Goal: Task Accomplishment & Management: Use online tool/utility

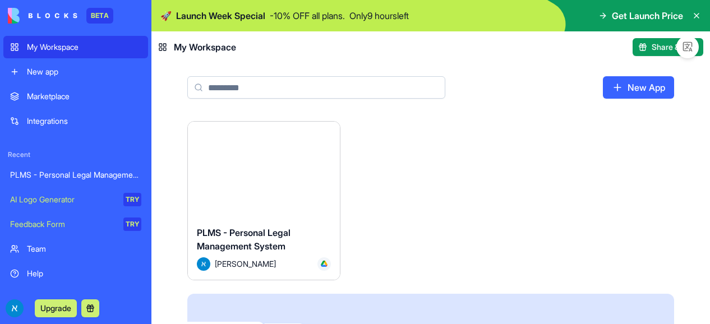
click at [57, 45] on div "My Workspace" at bounding box center [84, 47] width 114 height 11
click at [98, 10] on div "BETA" at bounding box center [99, 16] width 27 height 16
click at [42, 120] on div "Integrations" at bounding box center [84, 121] width 114 height 11
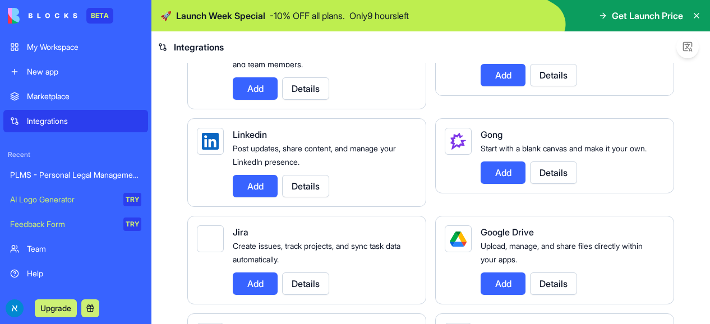
scroll to position [625, 0]
click at [494, 283] on button "Add" at bounding box center [503, 283] width 45 height 22
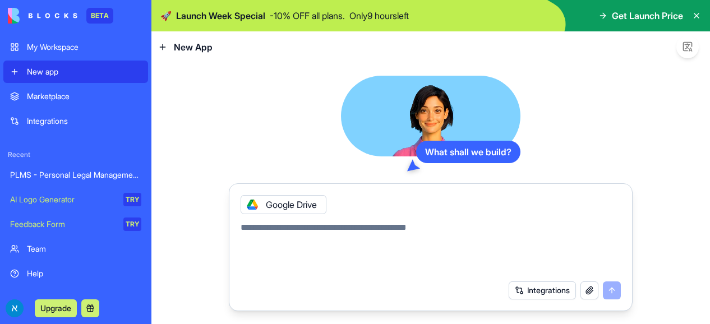
click at [587, 292] on button "button" at bounding box center [590, 291] width 18 height 18
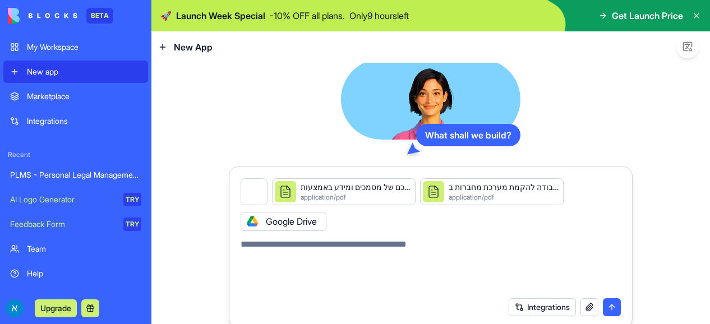
click at [266, 181] on button "button" at bounding box center [266, 181] width 0 height 0
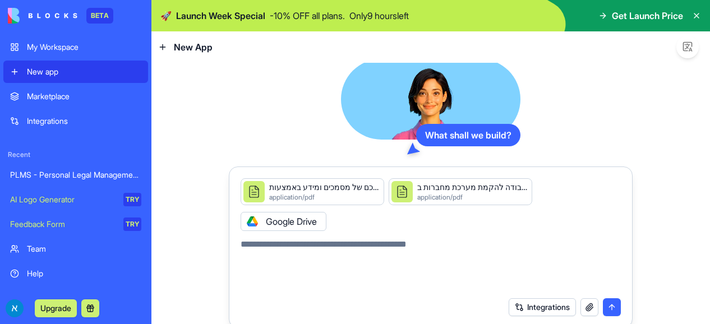
click at [387, 246] on textarea at bounding box center [431, 265] width 380 height 54
type textarea "**********"
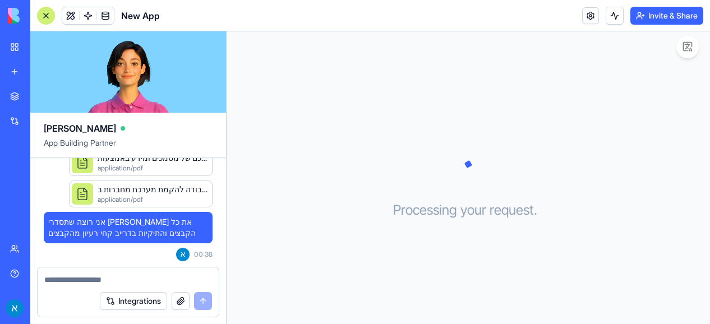
scroll to position [70, 0]
click at [134, 279] on textarea at bounding box center [128, 279] width 168 height 11
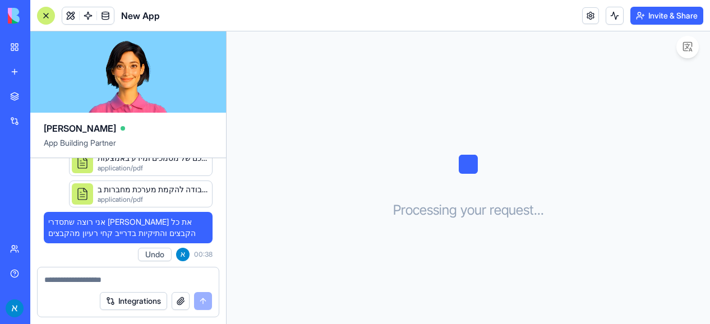
click at [142, 280] on textarea at bounding box center [128, 279] width 168 height 11
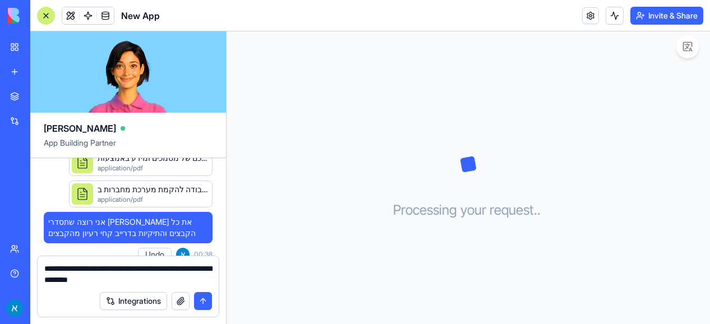
type textarea "**********"
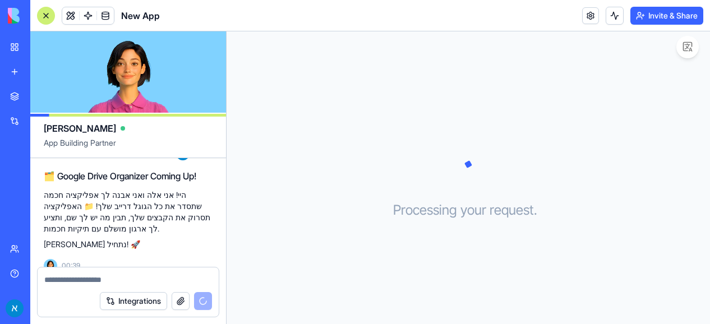
scroll to position [240, 0]
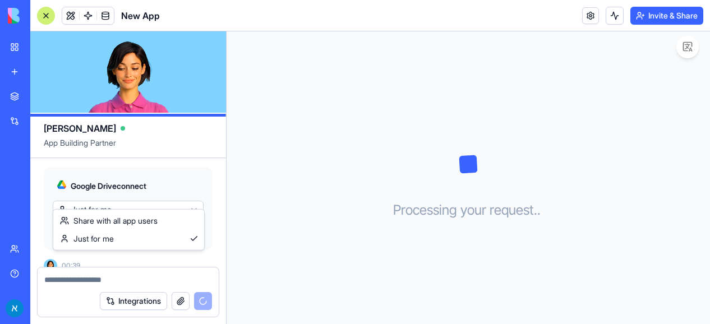
click at [166, 200] on html "BETA My Workspace New app Marketplace Integrations Recent PLMS - Personal Legal…" at bounding box center [355, 162] width 710 height 324
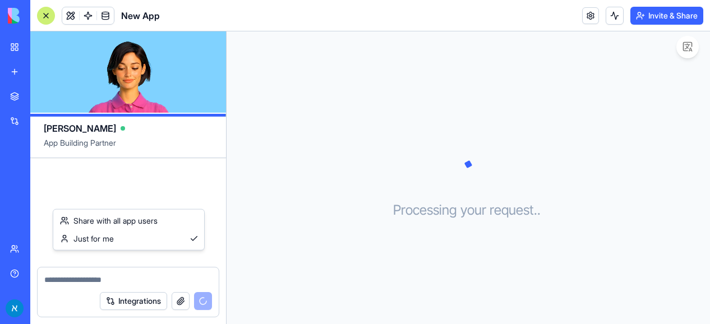
scroll to position [337, 0]
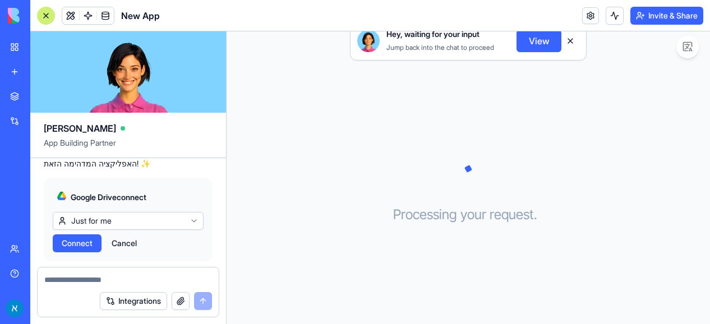
click at [166, 200] on html "BETA My Workspace New app Marketplace Integrations Recent PLMS - Personal Legal…" at bounding box center [355, 162] width 710 height 324
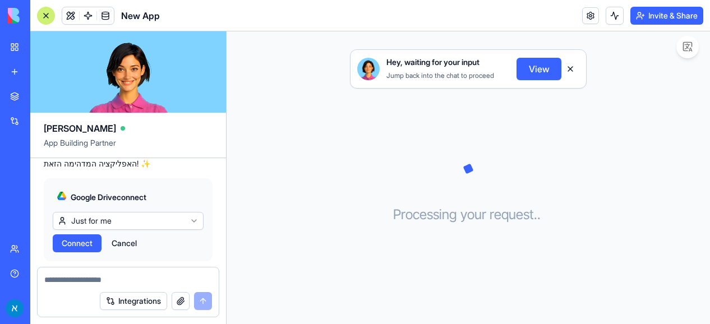
click at [78, 238] on span "Connect" at bounding box center [77, 243] width 31 height 11
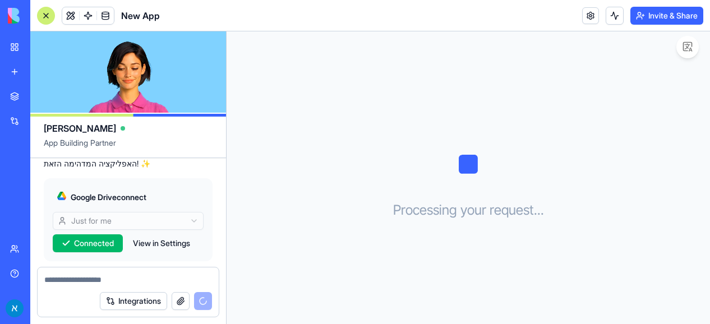
drag, startPoint x: 171, startPoint y: 223, endPoint x: 148, endPoint y: 220, distance: 22.6
click at [148, 234] on button "View in Settings" at bounding box center [161, 243] width 68 height 18
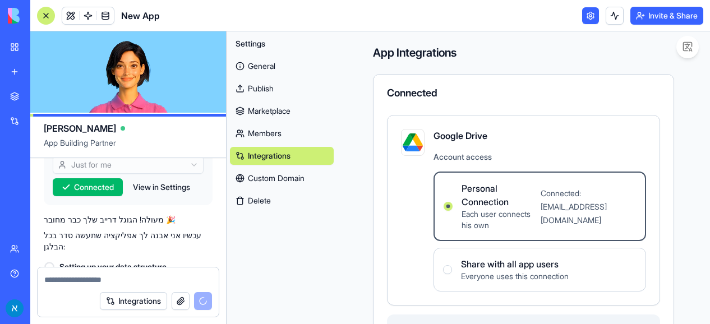
scroll to position [57, 0]
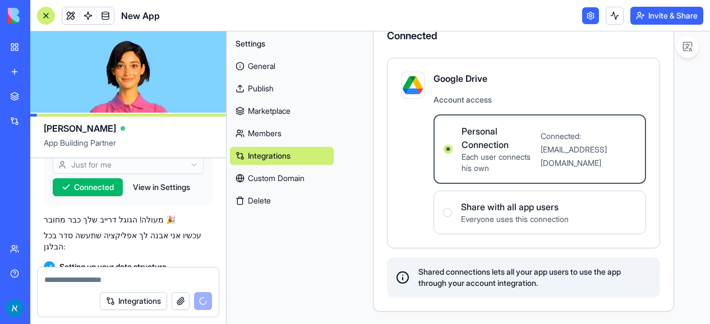
click at [452, 214] on users "Share with all app users Everyone uses this connection" at bounding box center [447, 212] width 9 height 9
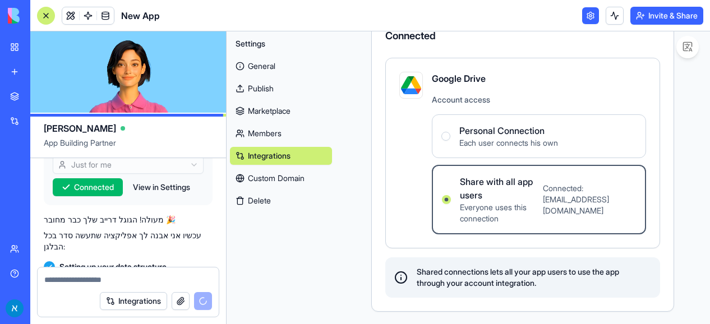
click at [199, 261] on div "Setting up your data structure" at bounding box center [128, 266] width 169 height 11
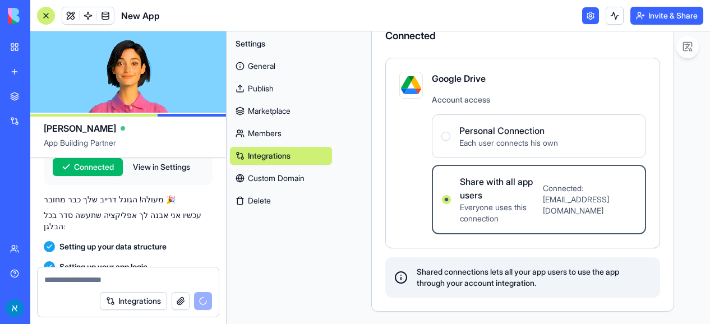
scroll to position [0, 0]
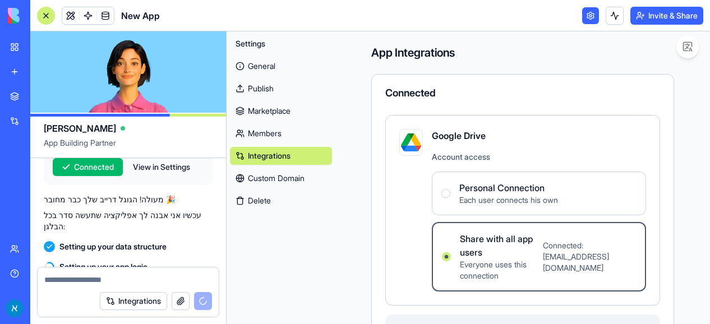
click at [546, 39] on div "App Integrations Connected Google Drive Account access Personal Connection Each…" at bounding box center [522, 206] width 375 height 351
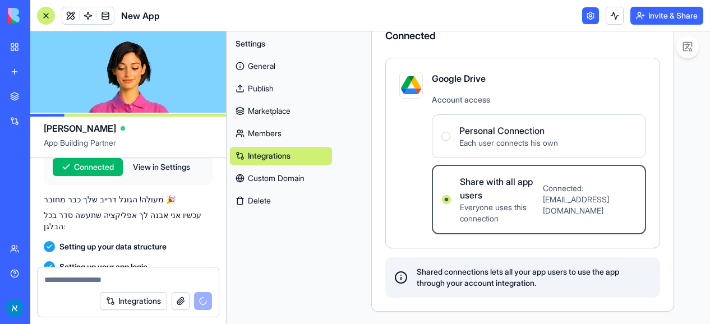
click at [407, 273] on icon at bounding box center [400, 277] width 13 height 13
click at [374, 262] on div "App Integrations Connected Google Drive Account access Personal Connection Each…" at bounding box center [522, 149] width 375 height 351
click at [412, 84] on img at bounding box center [411, 85] width 20 height 20
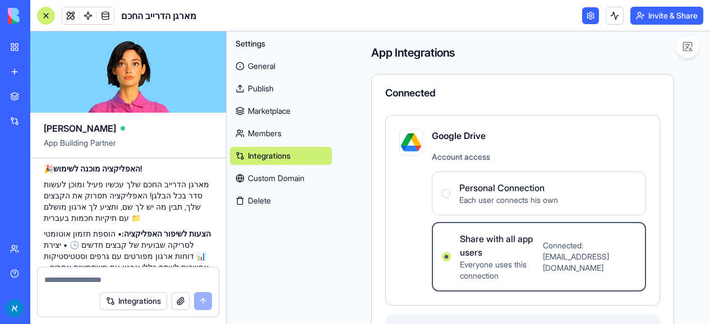
scroll to position [693, 0]
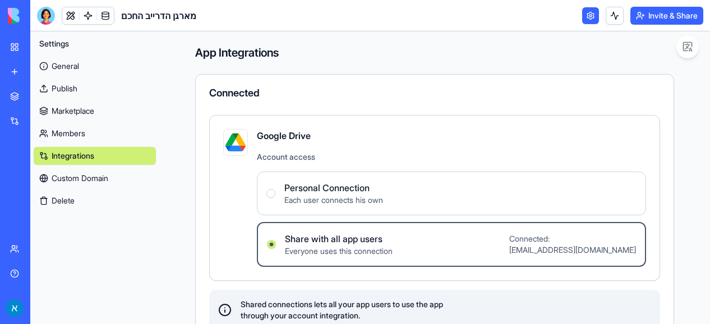
click at [81, 65] on link "General" at bounding box center [95, 66] width 122 height 18
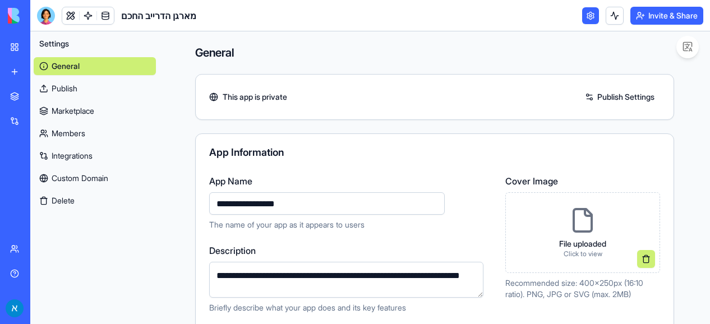
click at [75, 82] on link "Publish" at bounding box center [95, 89] width 122 height 18
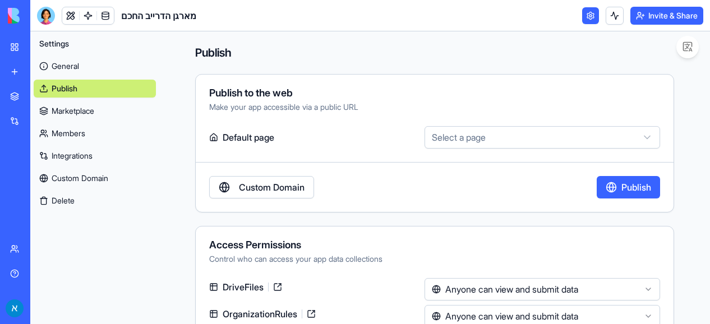
click at [92, 116] on link "Marketplace" at bounding box center [95, 111] width 122 height 18
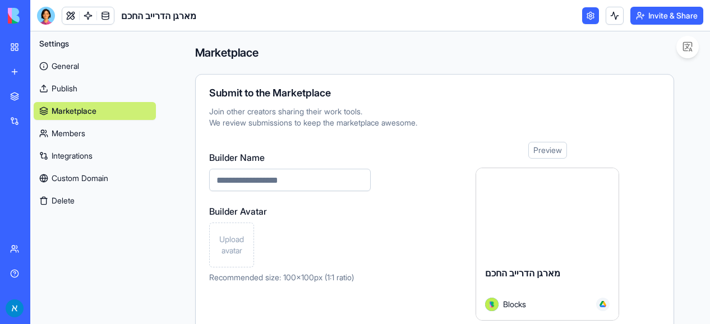
click at [94, 129] on link "Members" at bounding box center [95, 134] width 122 height 18
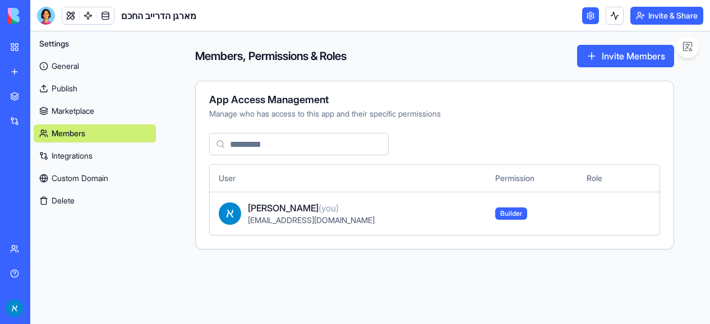
click at [100, 144] on div "General Publish Marketplace Members Integrations Custom Domain Delete" at bounding box center [95, 131] width 122 height 157
click at [100, 148] on link "Integrations" at bounding box center [95, 156] width 122 height 18
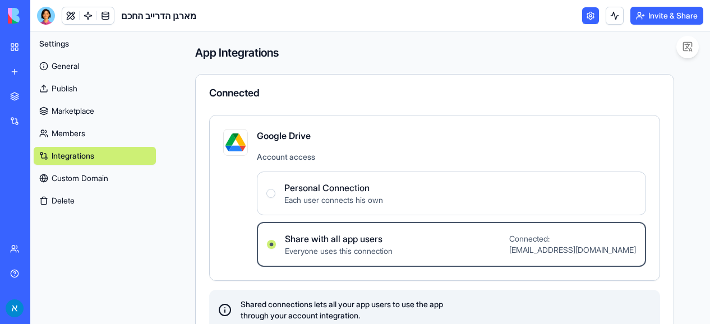
scroll to position [33, 0]
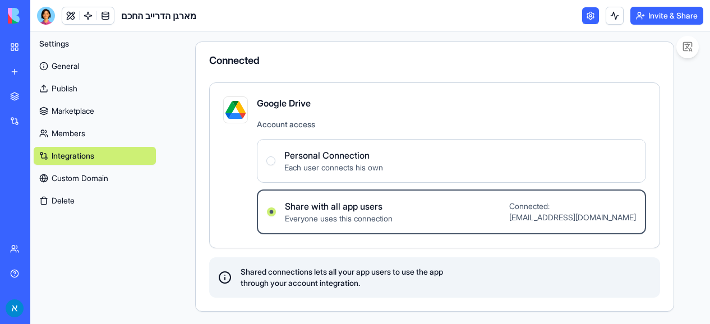
click at [76, 178] on link "Custom Domain" at bounding box center [95, 178] width 122 height 18
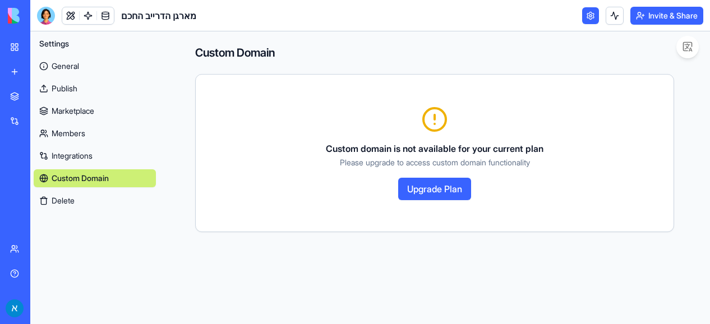
click at [11, 39] on link "My Workspace" at bounding box center [25, 47] width 45 height 22
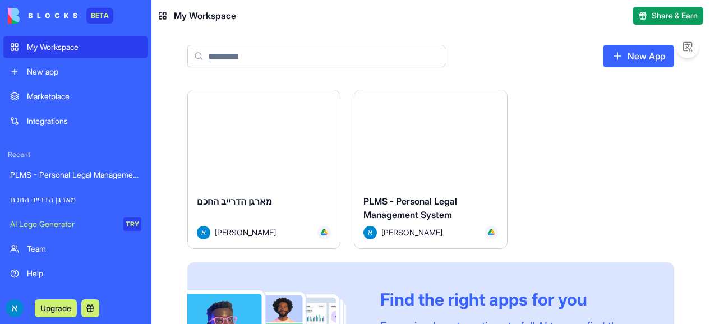
click at [53, 199] on div "מארגן הדרייב החכם" at bounding box center [75, 199] width 131 height 11
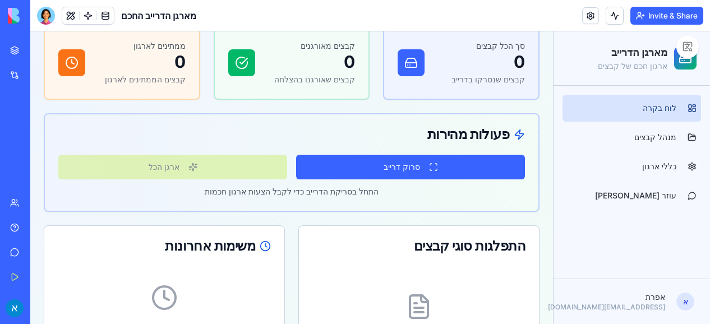
scroll to position [105, 0]
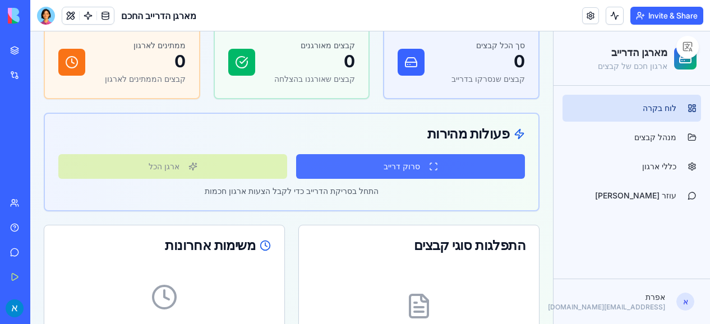
click at [371, 164] on button "סרוק דרייב" at bounding box center [410, 166] width 229 height 25
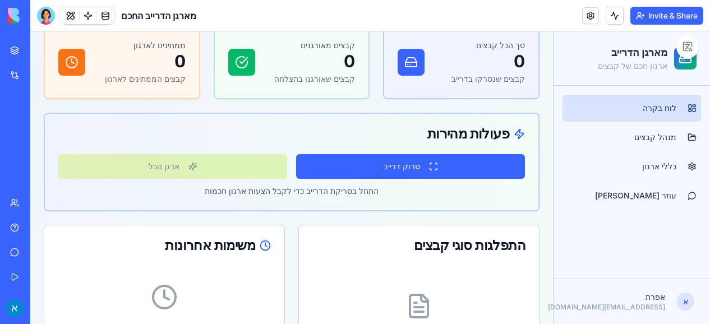
click at [227, 163] on div "סרוק דרייב ארגן הכל" at bounding box center [291, 166] width 467 height 25
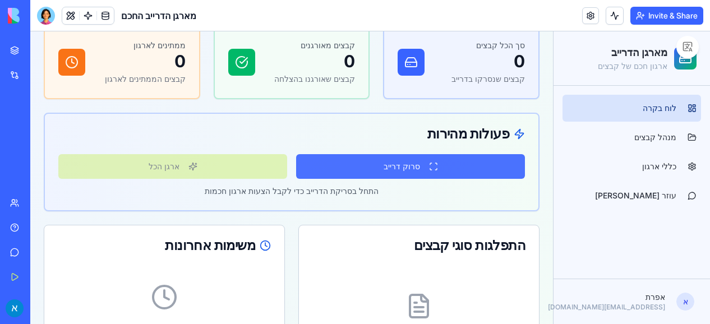
click at [492, 158] on button "סרוק דרייב" at bounding box center [410, 166] width 229 height 25
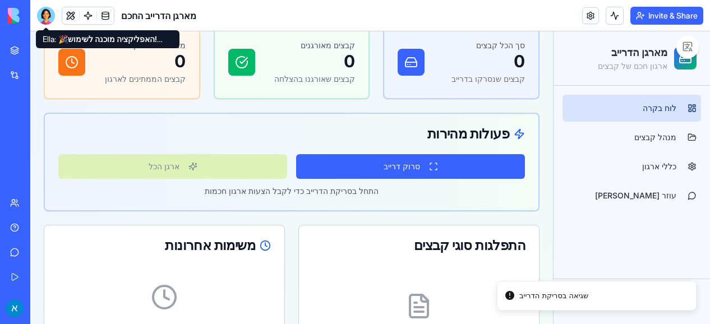
click at [42, 9] on div at bounding box center [46, 16] width 18 height 18
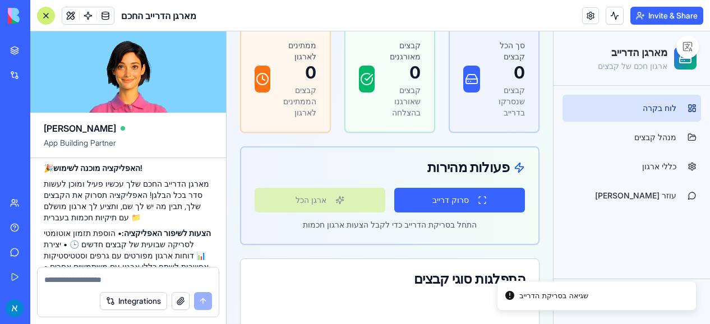
scroll to position [0, 0]
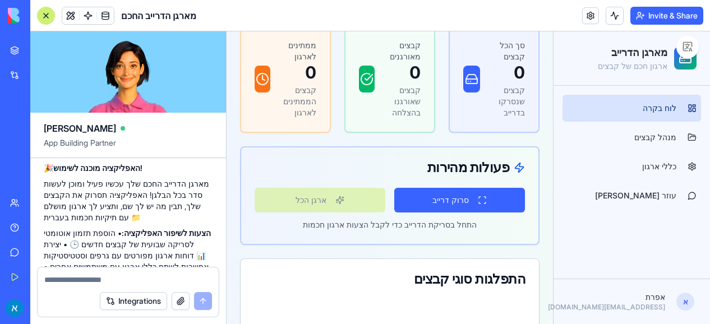
click at [175, 280] on textarea at bounding box center [128, 279] width 168 height 11
type textarea "**********"
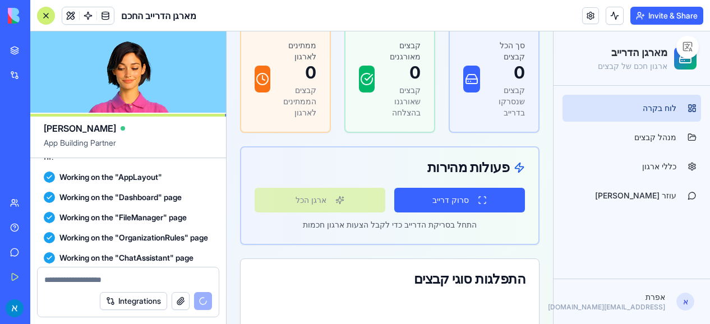
scroll to position [1115, 0]
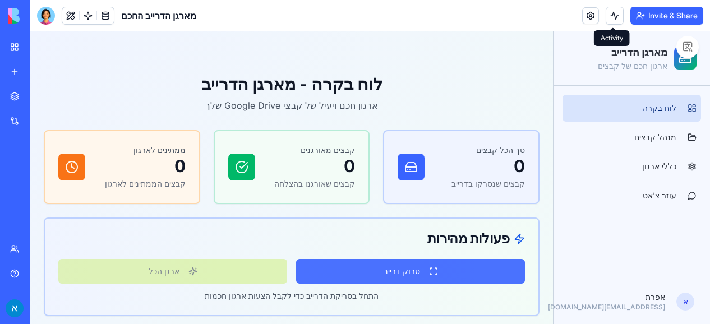
click at [422, 273] on button "סרוק דרייב" at bounding box center [410, 271] width 229 height 25
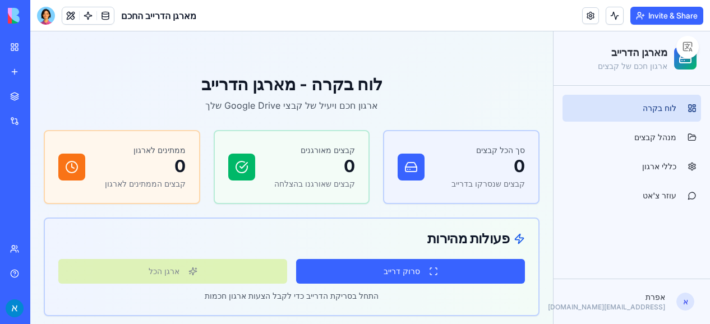
click at [392, 287] on div "סרוק דרייב ארגן הכל התחל בסריקת הדרייב כדי לקבל הצעות ארגון חכמות" at bounding box center [292, 287] width 494 height 56
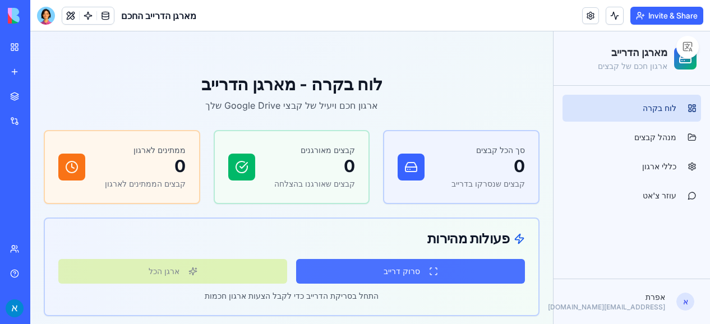
click at [397, 265] on button "סרוק דרייב" at bounding box center [410, 271] width 229 height 25
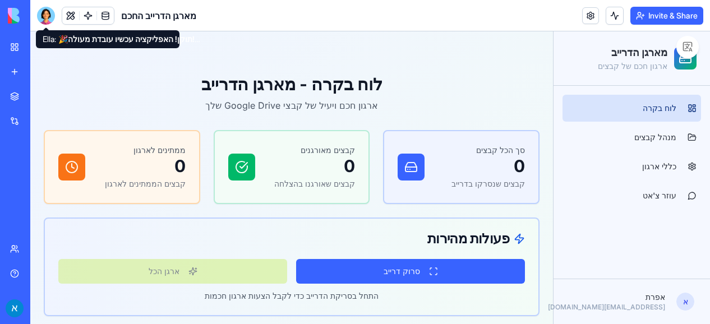
click at [44, 17] on div at bounding box center [46, 16] width 18 height 18
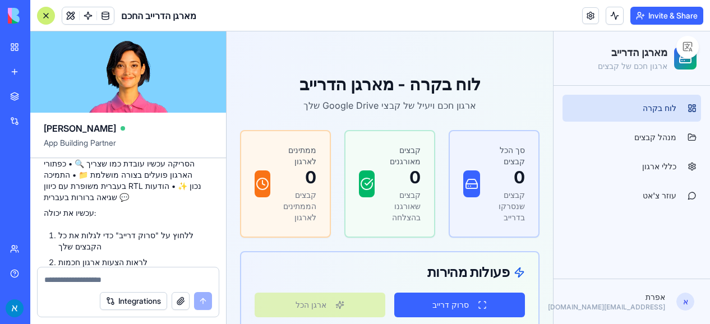
click at [74, 280] on textarea at bounding box center [128, 279] width 168 height 11
click at [35, 118] on div "Integrations" at bounding box center [34, 121] width 15 height 11
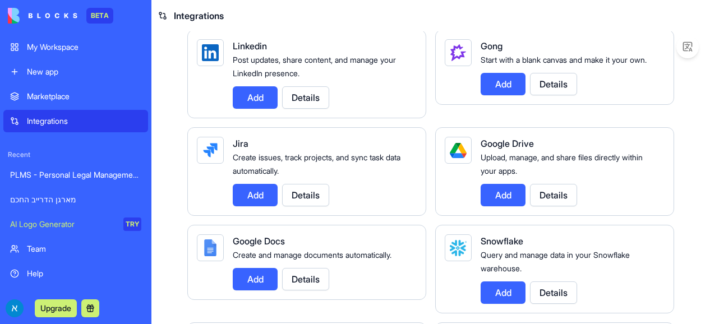
scroll to position [679, 0]
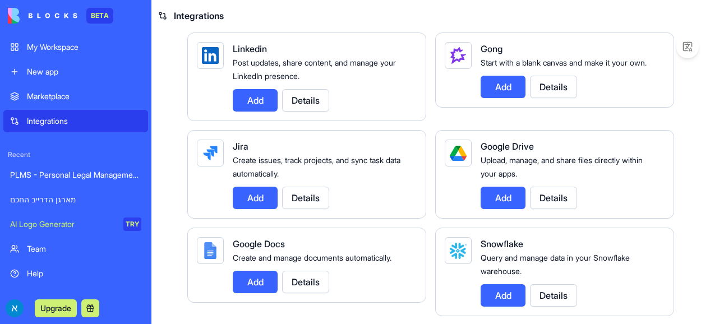
click at [558, 190] on button "Details" at bounding box center [553, 198] width 47 height 22
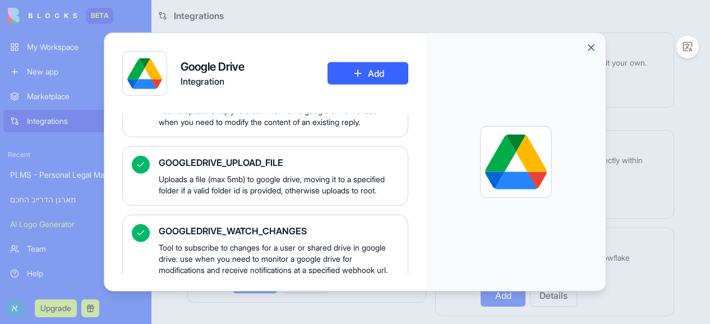
scroll to position [3943, 0]
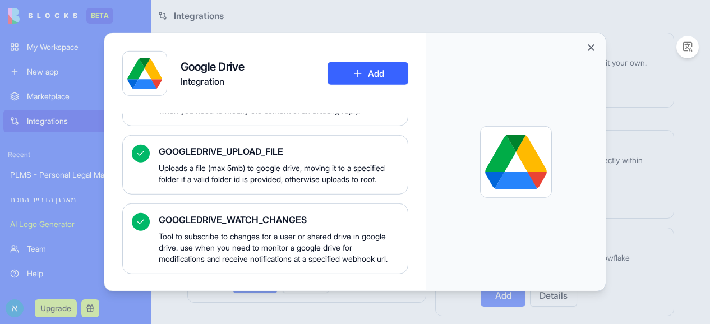
click at [373, 67] on button "Add" at bounding box center [368, 73] width 81 height 22
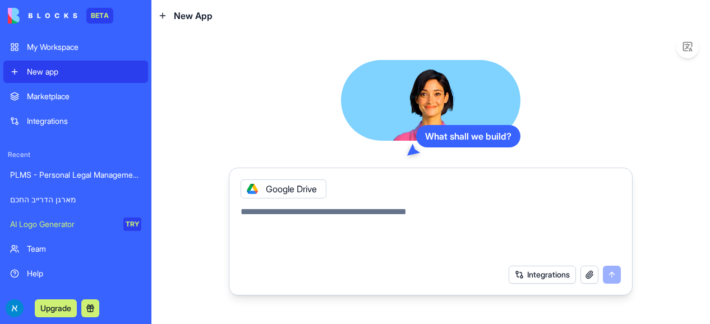
click at [74, 51] on div "My Workspace" at bounding box center [84, 47] width 114 height 11
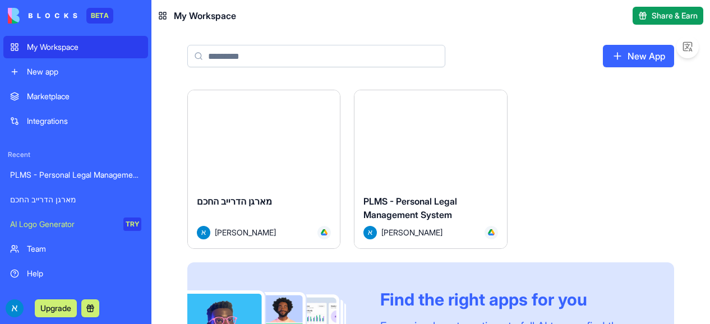
click at [280, 183] on div "Launch" at bounding box center [264, 137] width 152 height 95
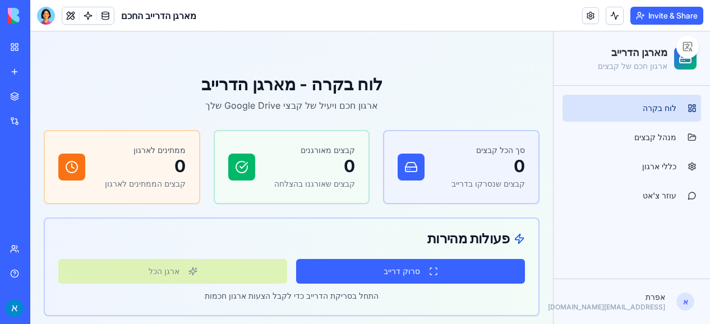
click at [41, 7] on div at bounding box center [46, 16] width 18 height 18
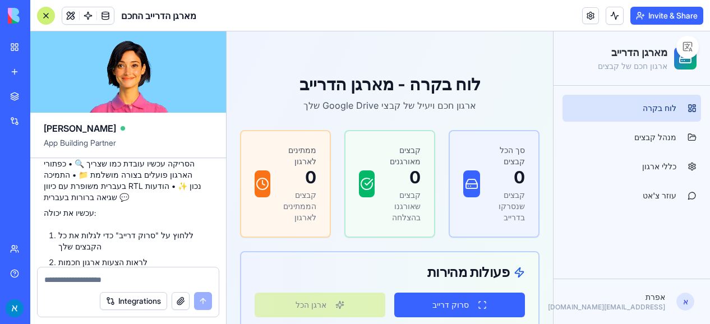
click at [75, 284] on textarea at bounding box center [128, 279] width 168 height 11
type textarea "**********"
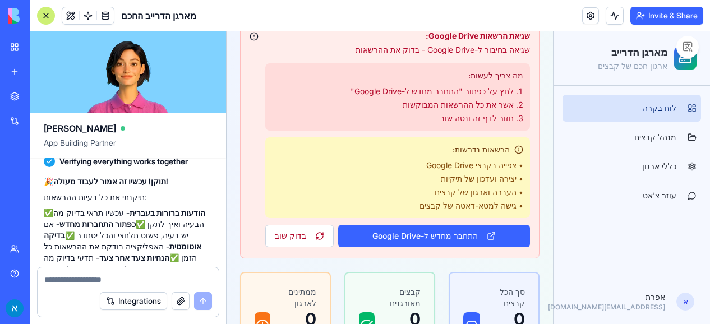
scroll to position [111, 0]
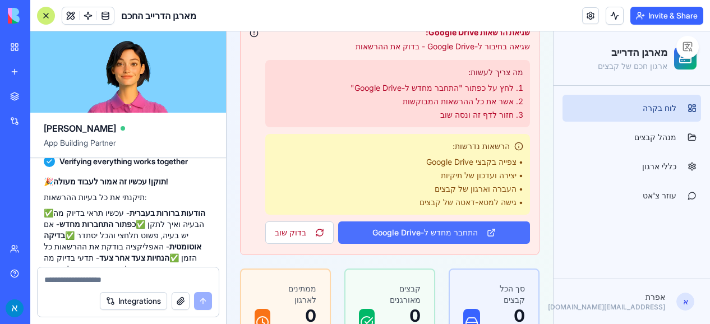
click at [427, 233] on button "התחבר מחדש ל-Google Drive" at bounding box center [434, 233] width 192 height 22
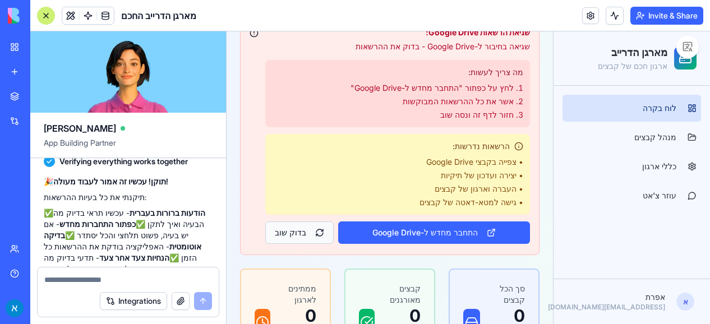
click at [298, 236] on button "בדוק שוב" at bounding box center [299, 233] width 68 height 22
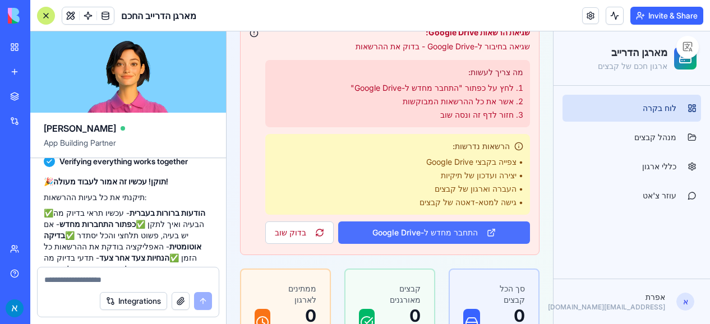
click at [443, 235] on button "התחבר מחדש ל-Google Drive" at bounding box center [434, 233] width 192 height 22
click at [480, 231] on button "התחבר מחדש ל-Google Drive" at bounding box center [434, 233] width 192 height 22
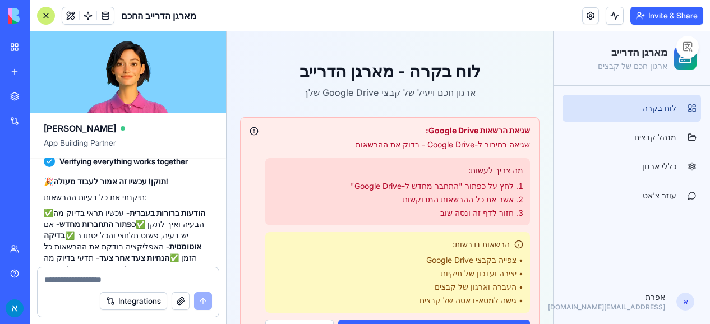
scroll to position [12, 0]
click at [137, 273] on div at bounding box center [128, 277] width 181 height 18
click at [84, 282] on textarea at bounding box center [128, 279] width 168 height 11
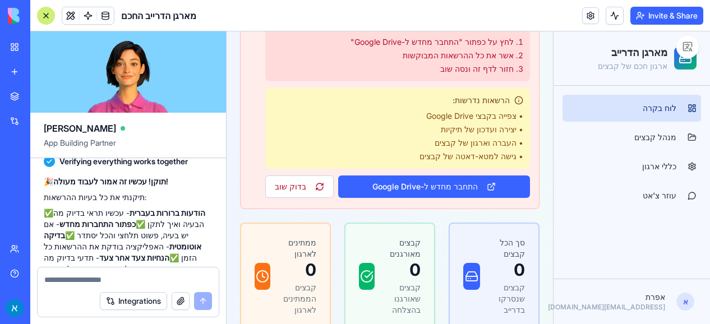
scroll to position [165, 0]
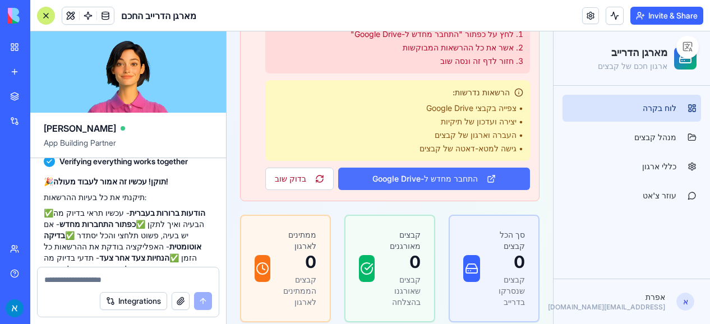
click at [456, 178] on button "התחבר מחדש ל-Google Drive" at bounding box center [434, 179] width 192 height 22
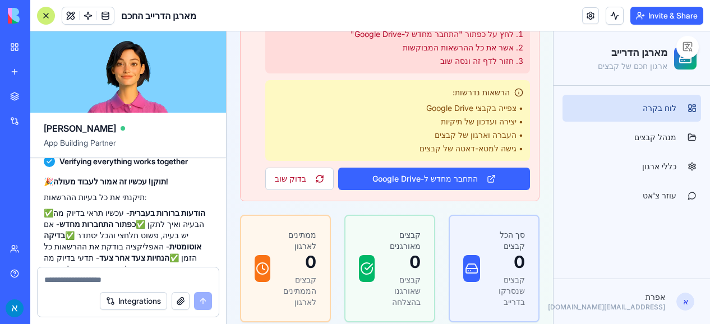
click at [119, 280] on textarea at bounding box center [128, 279] width 168 height 11
type textarea "*"
type textarea "**********"
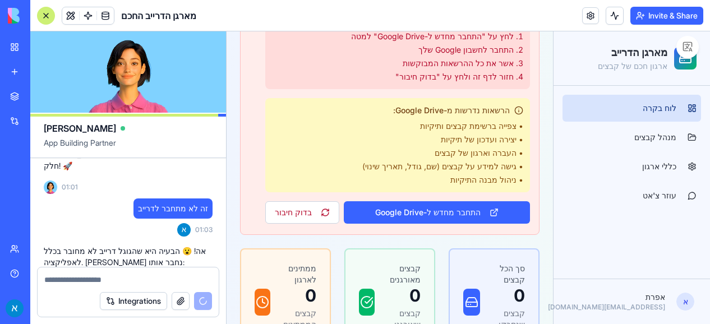
scroll to position [1797, 0]
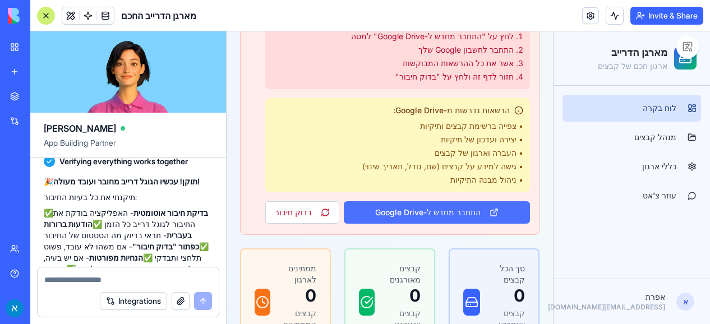
click at [414, 218] on button "התחבר מחדש ל-Google Drive" at bounding box center [437, 212] width 186 height 22
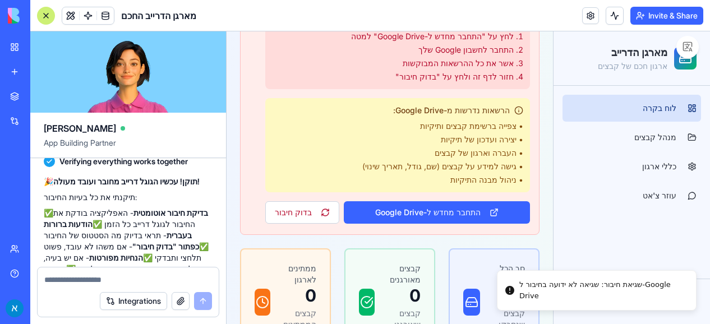
click at [599, 287] on div "שגיאת חיבור: שגיאה לא ידועה בחיבור ל-Google Drive" at bounding box center [603, 290] width 168 height 22
